Goal: Transaction & Acquisition: Purchase product/service

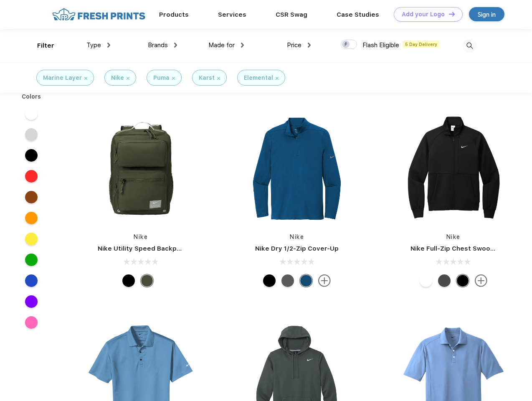
scroll to position [0, 0]
click at [425, 14] on link "Add your Logo Design Tool" at bounding box center [428, 14] width 69 height 15
click at [0, 0] on div "Design Tool" at bounding box center [0, 0] width 0 height 0
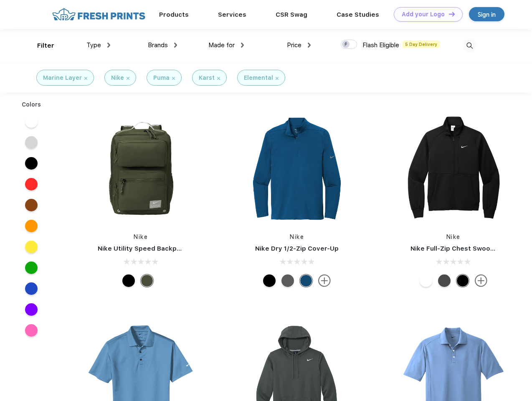
click at [448, 14] on link "Add your Logo Design Tool" at bounding box center [428, 14] width 69 height 15
click at [40, 46] on div "Filter" at bounding box center [45, 46] width 17 height 10
click at [99, 45] on span "Type" at bounding box center [93, 45] width 15 height 8
click at [162, 45] on span "Brands" at bounding box center [158, 45] width 20 height 8
click at [226, 45] on span "Made for" at bounding box center [221, 45] width 26 height 8
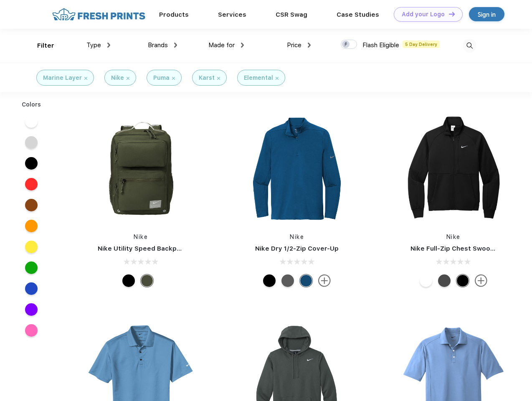
click at [299, 45] on span "Price" at bounding box center [294, 45] width 15 height 8
click at [349, 45] on div at bounding box center [349, 44] width 16 height 9
click at [346, 45] on input "checkbox" at bounding box center [343, 41] width 5 height 5
click at [469, 46] on img at bounding box center [470, 46] width 14 height 14
